Goal: Check status: Check status

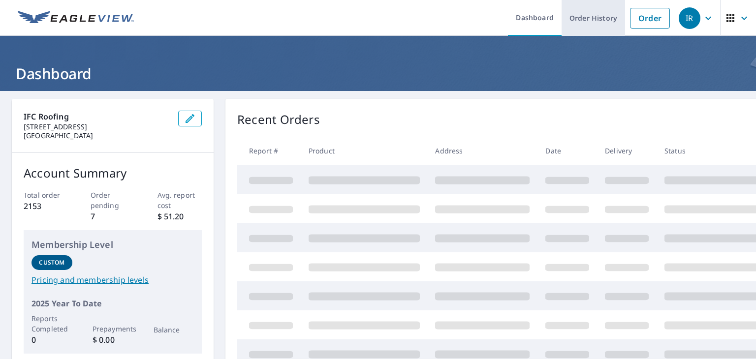
click at [602, 18] on link "Order History" at bounding box center [592, 18] width 63 height 36
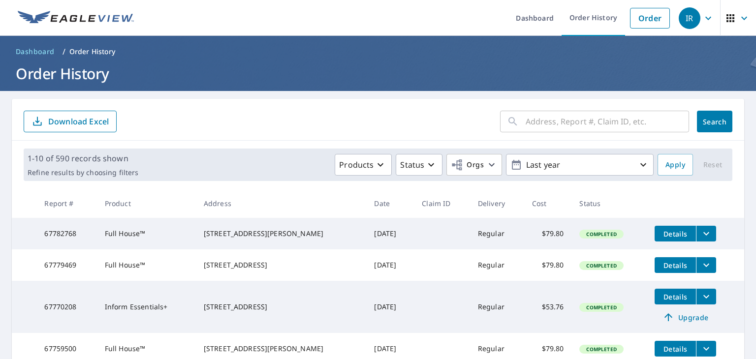
click at [553, 128] on input "text" at bounding box center [606, 122] width 163 height 28
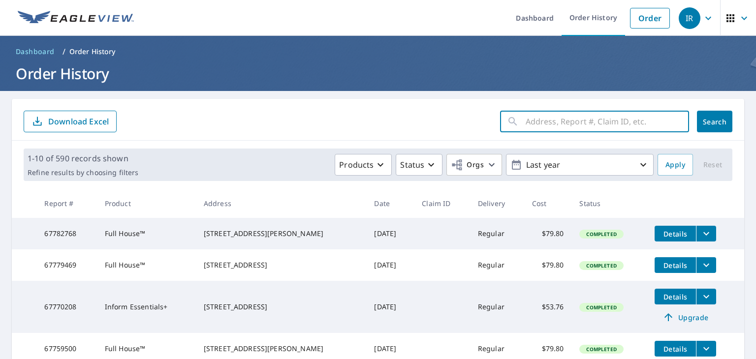
click at [541, 119] on input "text" at bounding box center [606, 122] width 163 height 28
paste input "64299303"
type input "64299303"
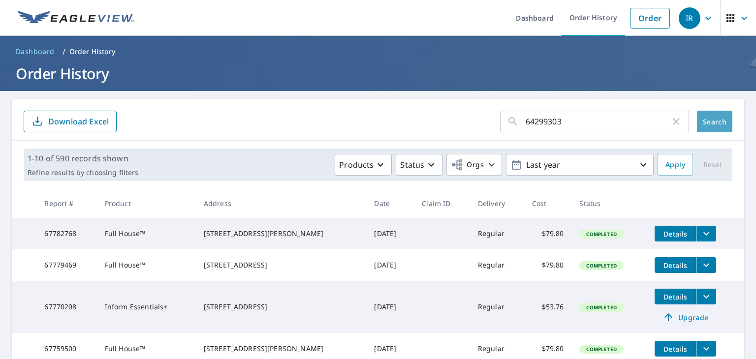
click at [707, 123] on span "Search" at bounding box center [715, 121] width 20 height 9
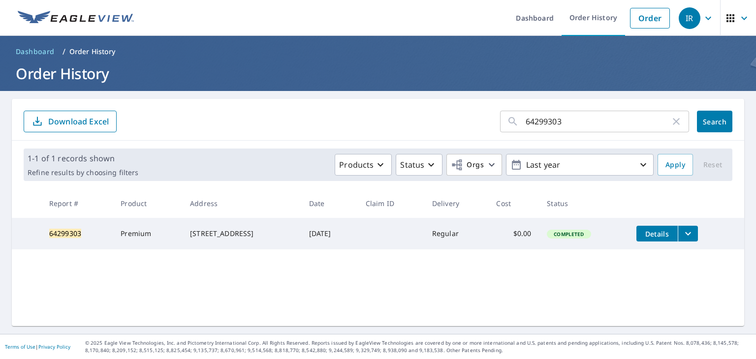
click at [670, 120] on icon "button" at bounding box center [676, 122] width 12 height 12
click at [586, 124] on input "text" at bounding box center [606, 122] width 163 height 28
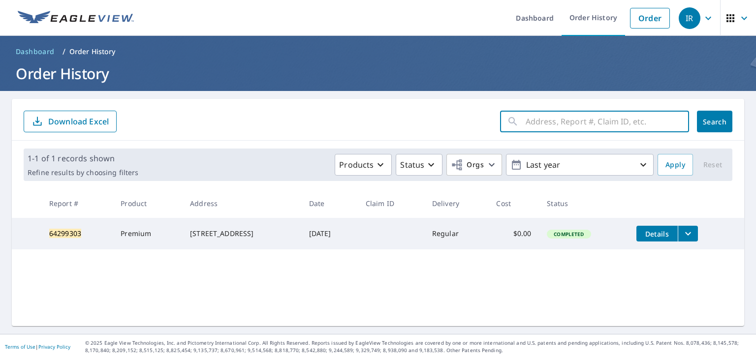
paste input "62950801"
type input "62950801"
click at [709, 124] on span "Search" at bounding box center [715, 121] width 20 height 9
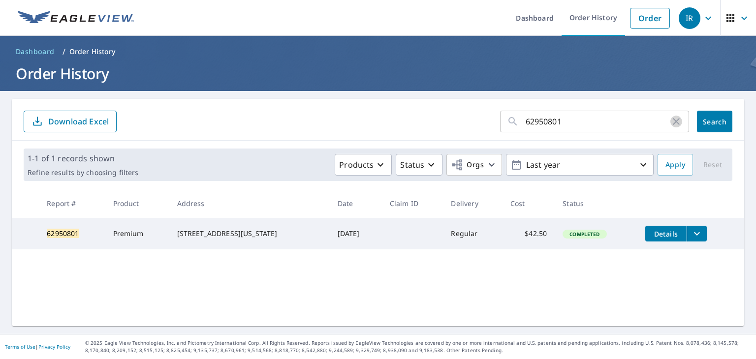
click at [670, 118] on icon "button" at bounding box center [676, 122] width 12 height 12
click at [586, 125] on input "text" at bounding box center [606, 122] width 163 height 28
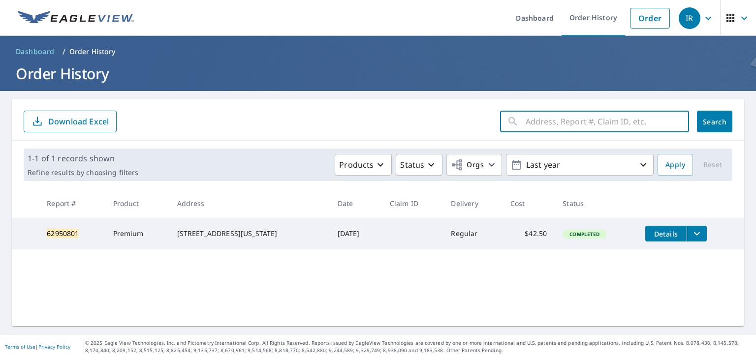
paste input "63914697"
type input "63914697"
click at [705, 121] on span "Search" at bounding box center [715, 121] width 20 height 9
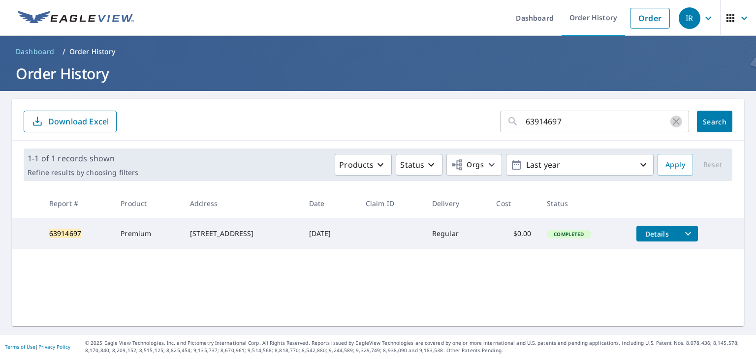
click at [673, 123] on icon "button" at bounding box center [676, 121] width 7 height 7
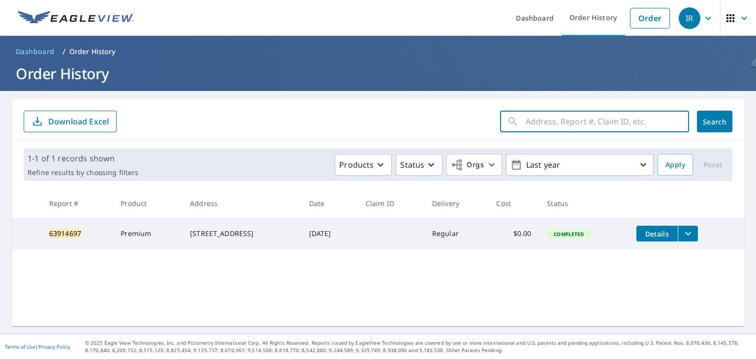
click at [628, 121] on input "text" at bounding box center [606, 122] width 163 height 28
type input "0"
type input "2"
type input "6705 [PERSON_NAME]"
click button "Search" at bounding box center [714, 122] width 35 height 22
